Goal: Task Accomplishment & Management: Manage account settings

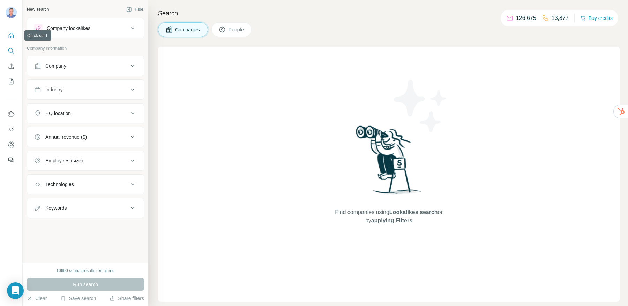
click at [12, 37] on icon "Quick start" at bounding box center [11, 35] width 5 height 5
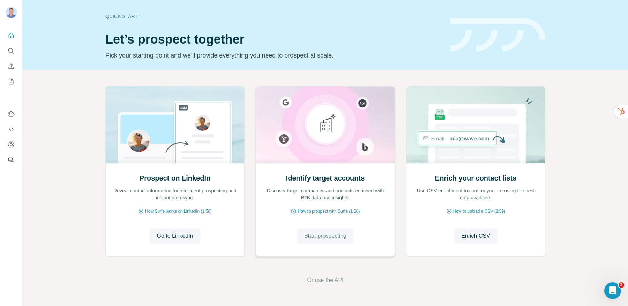
click at [325, 238] on span "Start prospecting" at bounding box center [325, 236] width 42 height 8
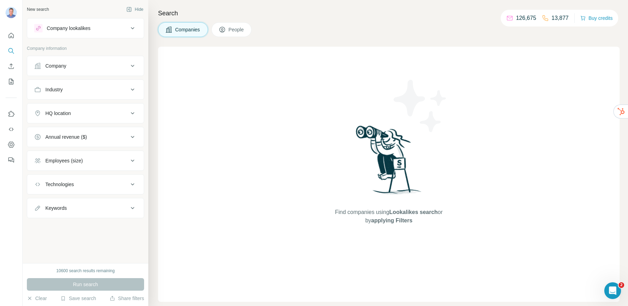
click at [132, 30] on icon at bounding box center [132, 28] width 8 height 8
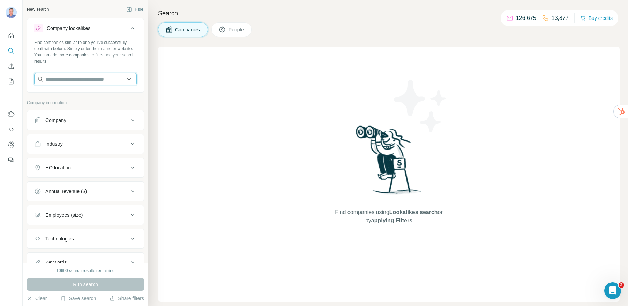
click at [85, 77] on input "text" at bounding box center [85, 79] width 103 height 13
click at [96, 79] on input "text" at bounding box center [85, 79] width 103 height 13
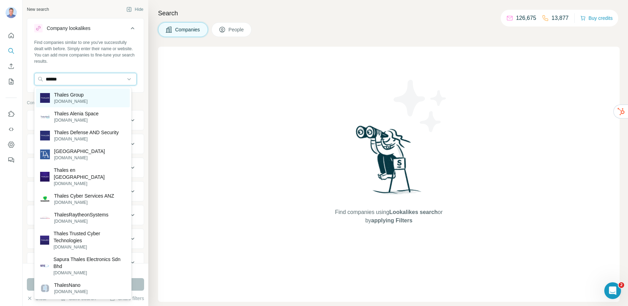
type input "******"
click at [81, 100] on p "[DOMAIN_NAME]" at bounding box center [70, 101] width 33 height 6
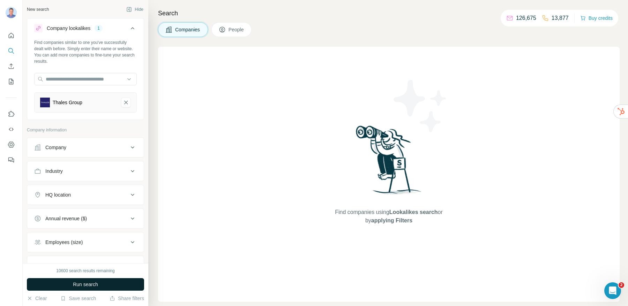
click at [93, 283] on span "Run search" at bounding box center [85, 284] width 25 height 7
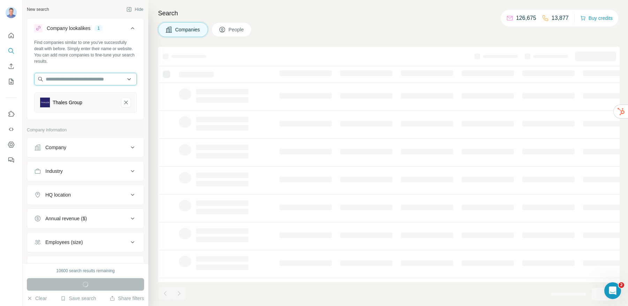
click at [75, 79] on input "text" at bounding box center [85, 79] width 103 height 13
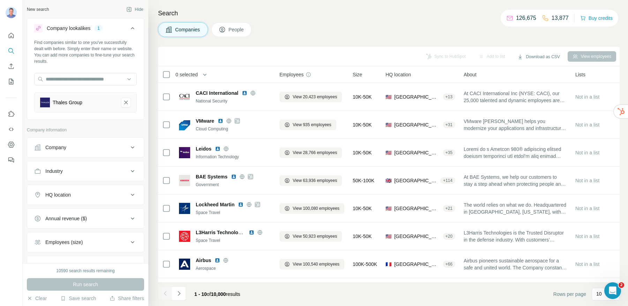
click at [263, 58] on div "Sync to HubSpot Add to list Download as CSV View employees" at bounding box center [388, 56] width 454 height 12
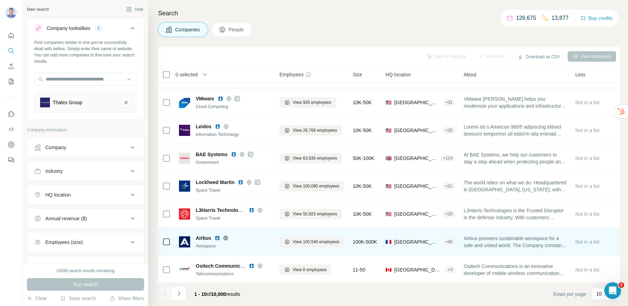
scroll to position [34, 0]
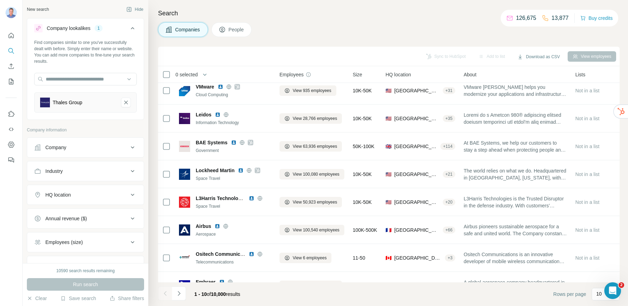
click at [229, 29] on button "People" at bounding box center [231, 29] width 40 height 15
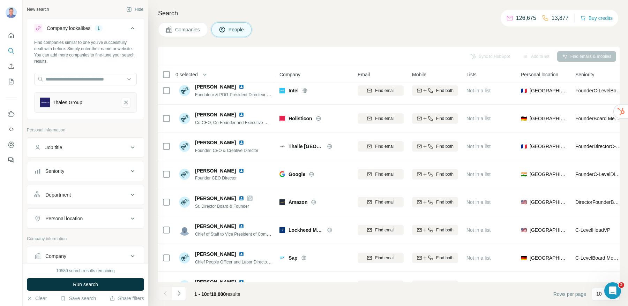
click at [78, 151] on div "Job title" at bounding box center [81, 147] width 94 height 7
click at [74, 166] on input "text" at bounding box center [78, 165] width 89 height 13
type input "********"
click at [76, 193] on div "Seniority" at bounding box center [81, 192] width 94 height 7
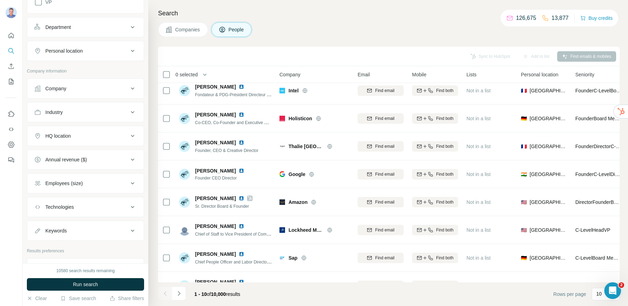
scroll to position [369, 0]
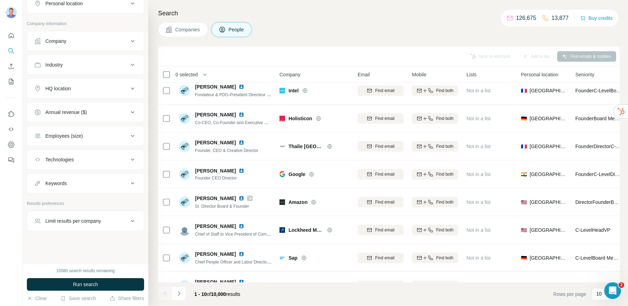
click at [327, 52] on div "Sync to HubSpot Add to list Find emails & mobiles" at bounding box center [388, 56] width 454 height 12
click at [525, 56] on button "Add to list (3)" at bounding box center [526, 56] width 43 height 10
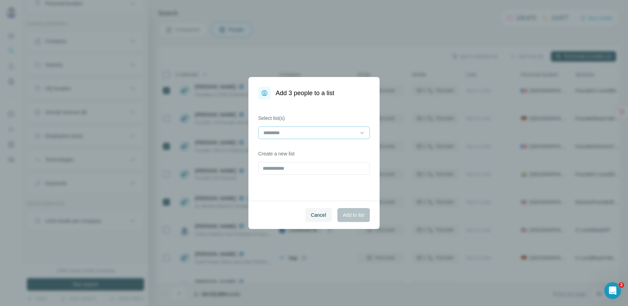
click at [318, 135] on input at bounding box center [310, 133] width 94 height 8
click at [310, 147] on div "com" at bounding box center [314, 148] width 100 height 7
click at [349, 215] on span "Add to list" at bounding box center [353, 215] width 21 height 7
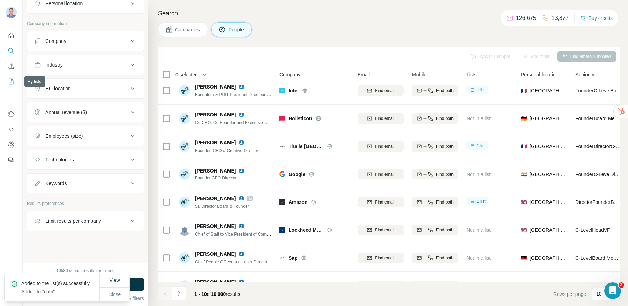
click at [11, 87] on button "My lists" at bounding box center [11, 81] width 11 height 13
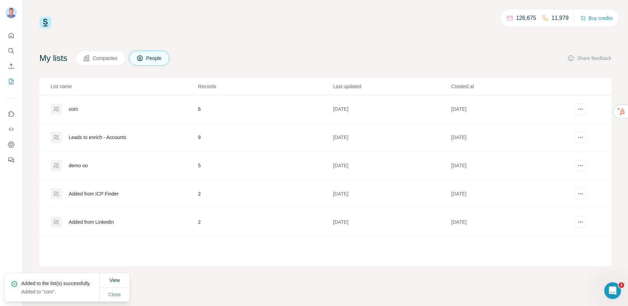
click at [78, 110] on div "com" at bounding box center [73, 109] width 9 height 7
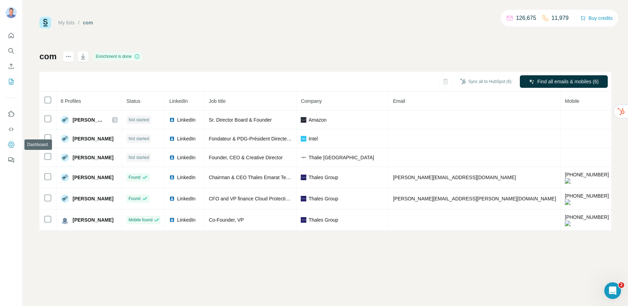
click at [10, 145] on icon "Dashboard" at bounding box center [11, 144] width 3 height 3
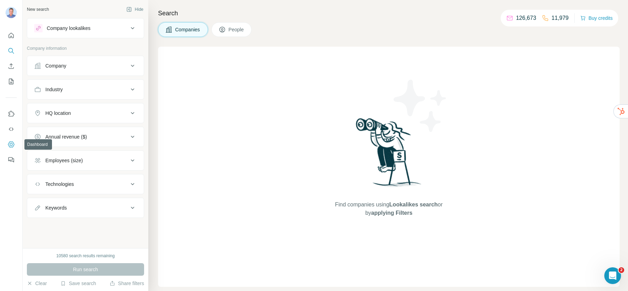
click at [12, 142] on icon "Dashboard" at bounding box center [11, 145] width 6 height 6
click at [10, 81] on icon "My lists" at bounding box center [11, 81] width 7 height 7
